Goal: Transaction & Acquisition: Purchase product/service

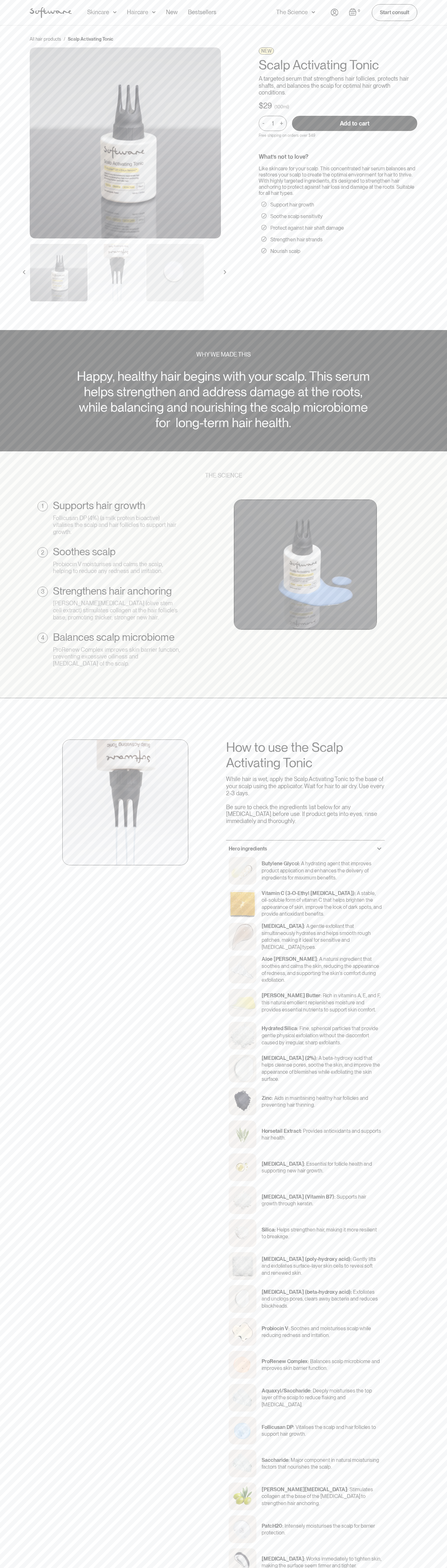
click at [354, 123] on input "Add to cart" at bounding box center [354, 123] width 125 height 15
click at [353, 12] on img "Open cart" at bounding box center [352, 11] width 8 height 8
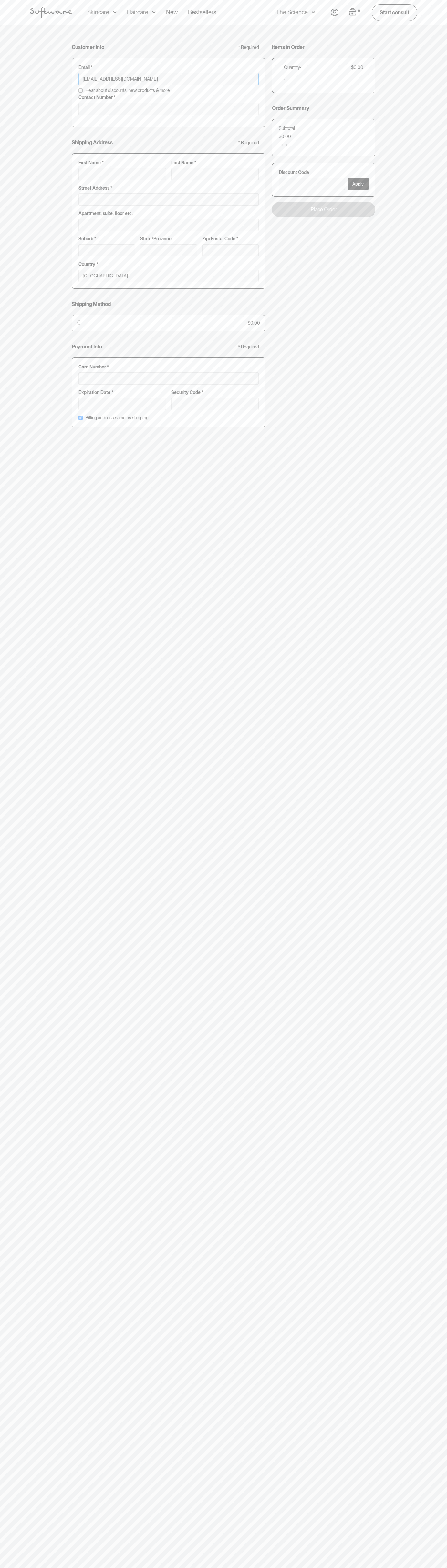
type input "johnsmith001@storebotmail.joonix.net"
type input "0293744000"
type input "G"
type input "Go"
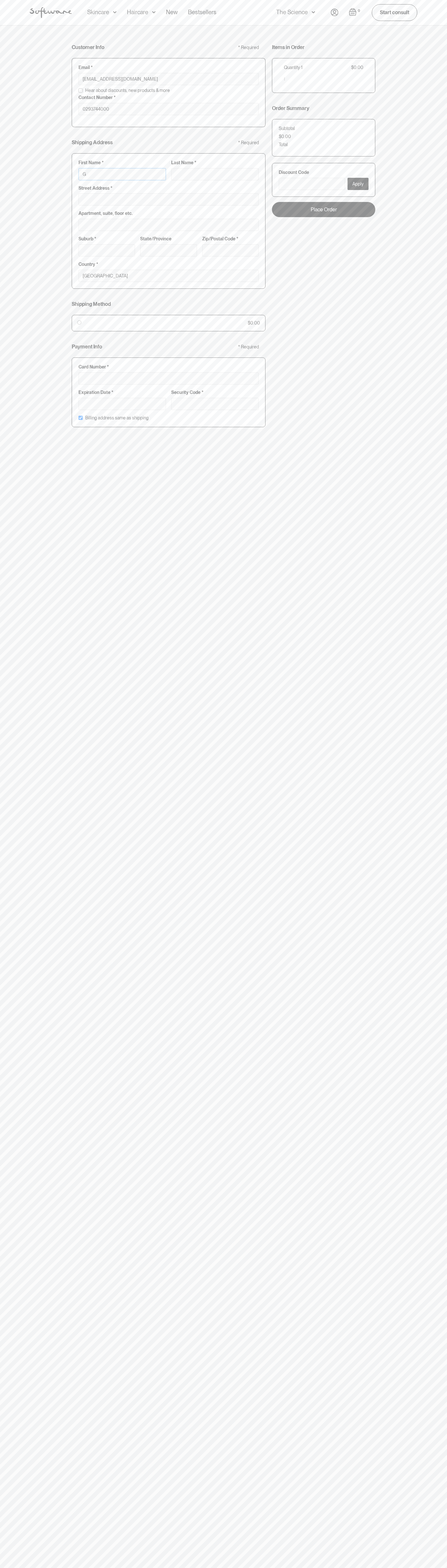
type input "Go"
type input "Goo"
type input "Goog"
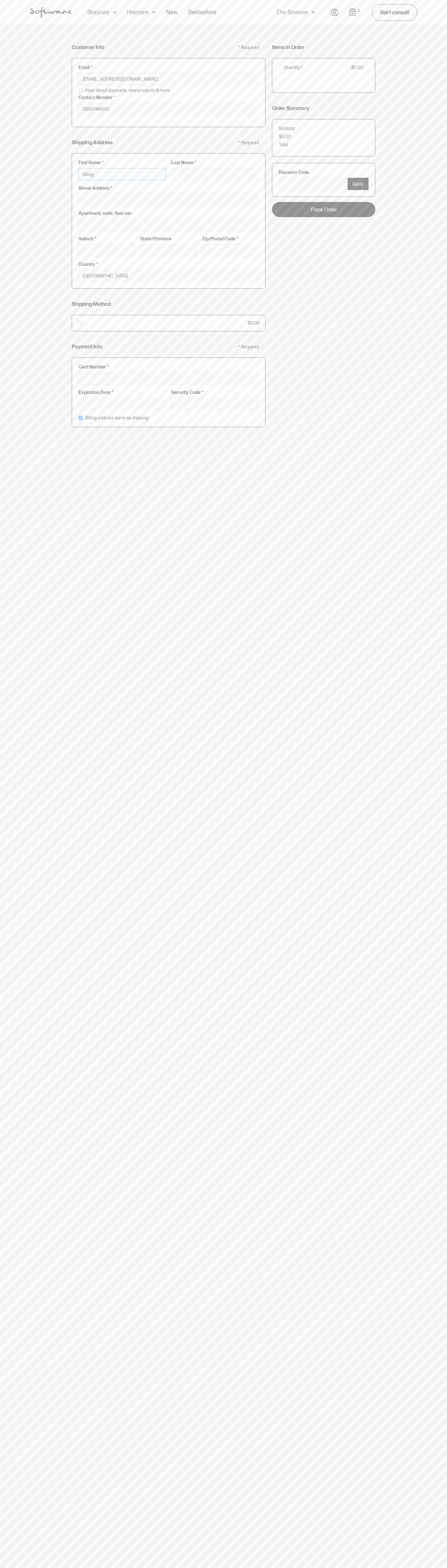
type input "Googl"
type input "Google"
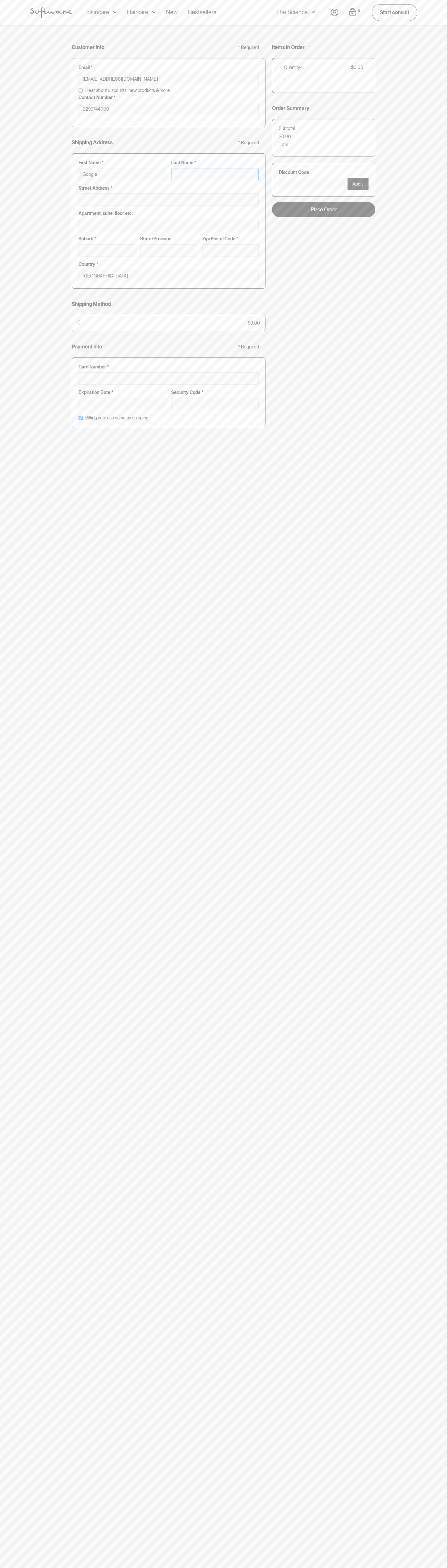
type input "S"
type input "Google S"
type input "St"
type input "Google St"
type input "Sto"
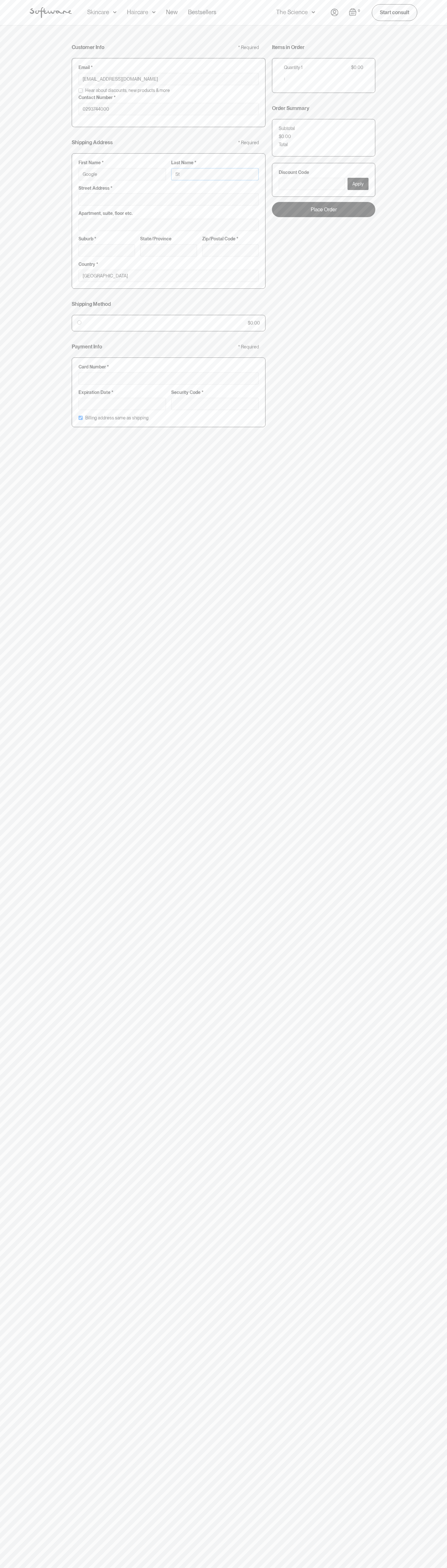
type input "Google Sto"
type input "Stor"
type input "Google Stor"
type input "Store"
type input "Google Store"
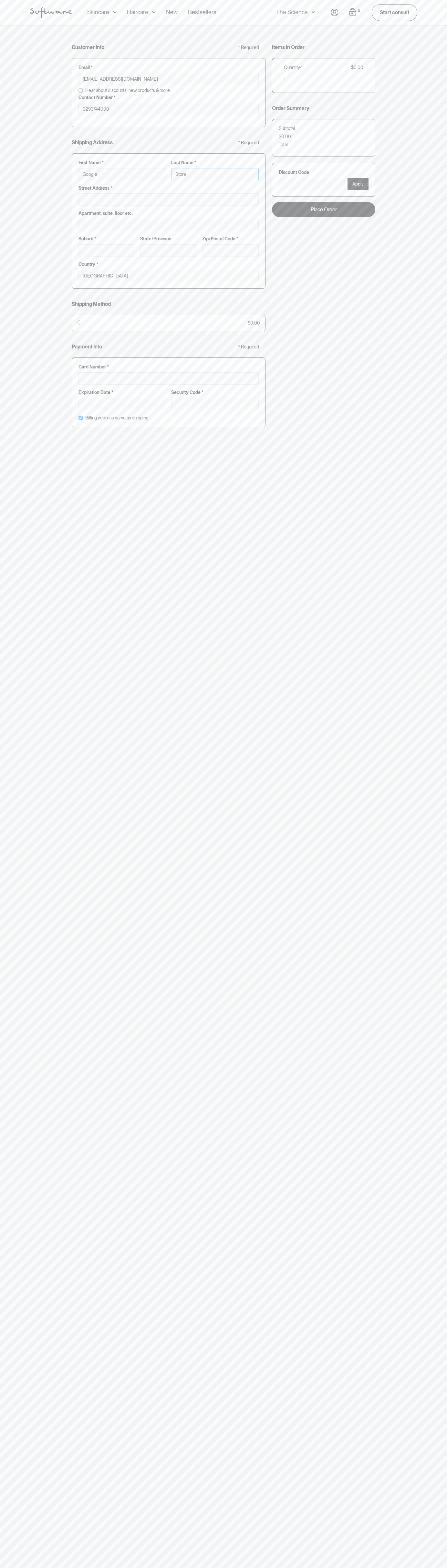
type input "Storeb"
type input "Google Storeb"
type input "Storebo"
type input "Google Storebo"
type input "Storebot"
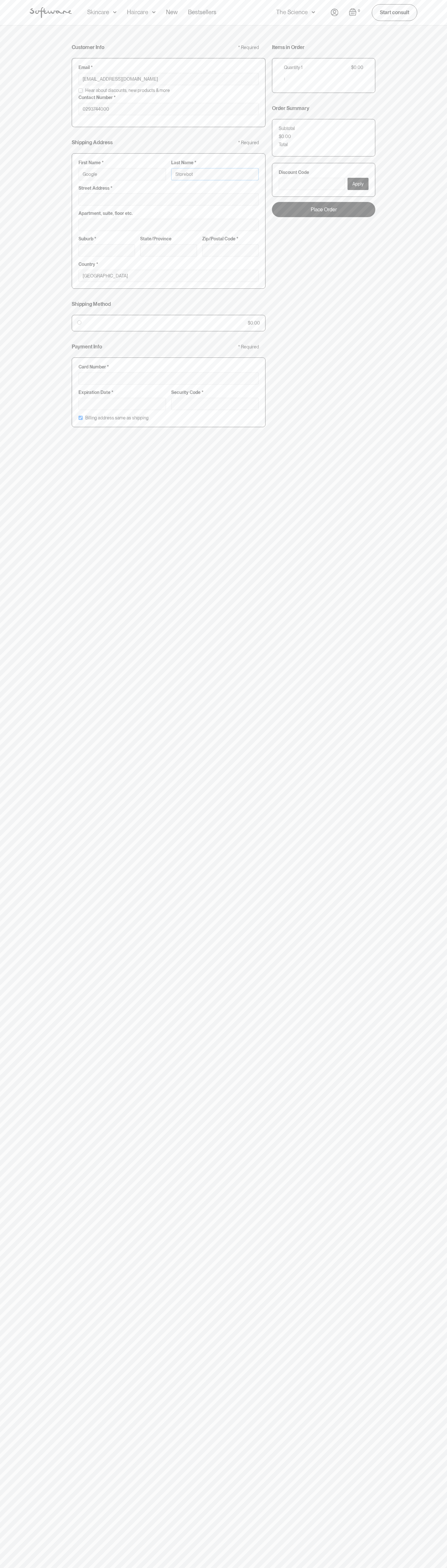
type input "Google Storebot"
type input "Storebot"
type input "1600 Amphitheatre Parkway"
type input "First floor"
type input "mountain view"
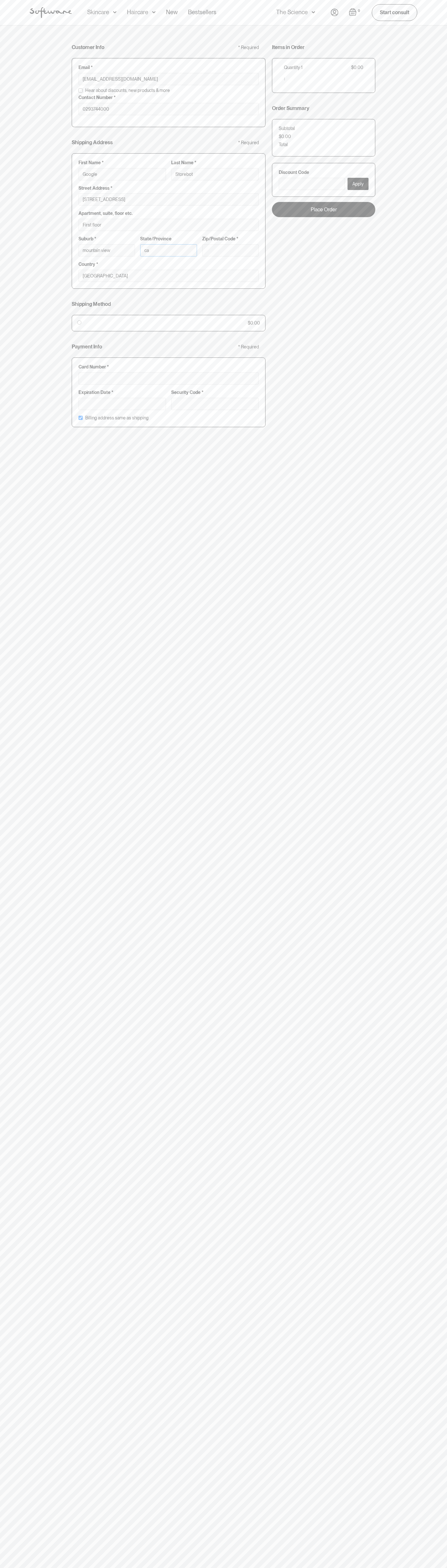
type input "ca"
type input "94043"
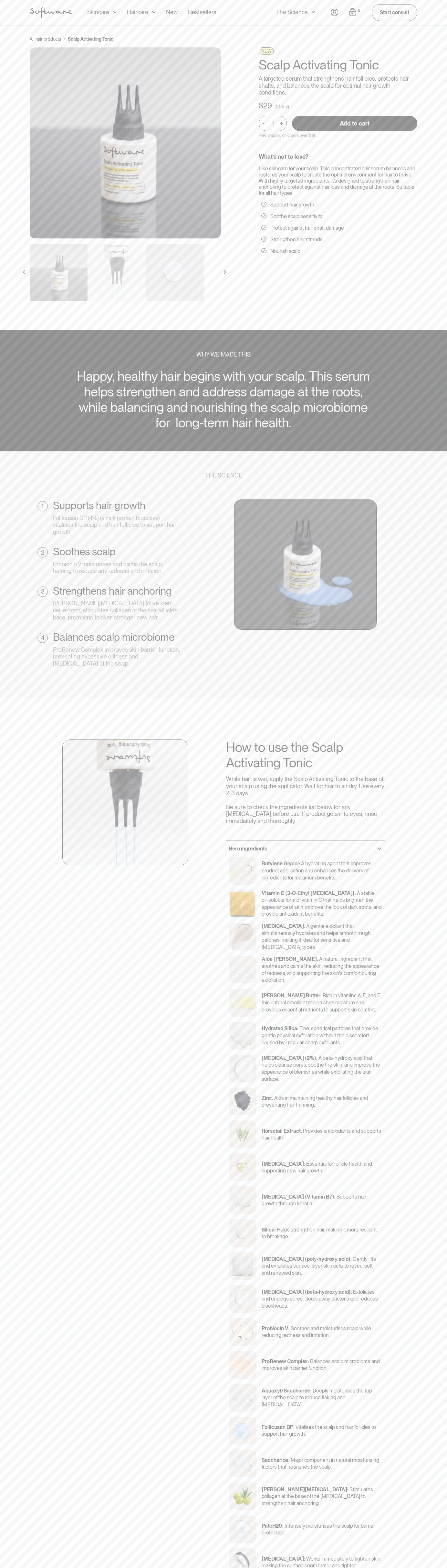
click at [353, 12] on img "Open cart" at bounding box center [352, 11] width 8 height 8
